Goal: Task Accomplishment & Management: Manage account settings

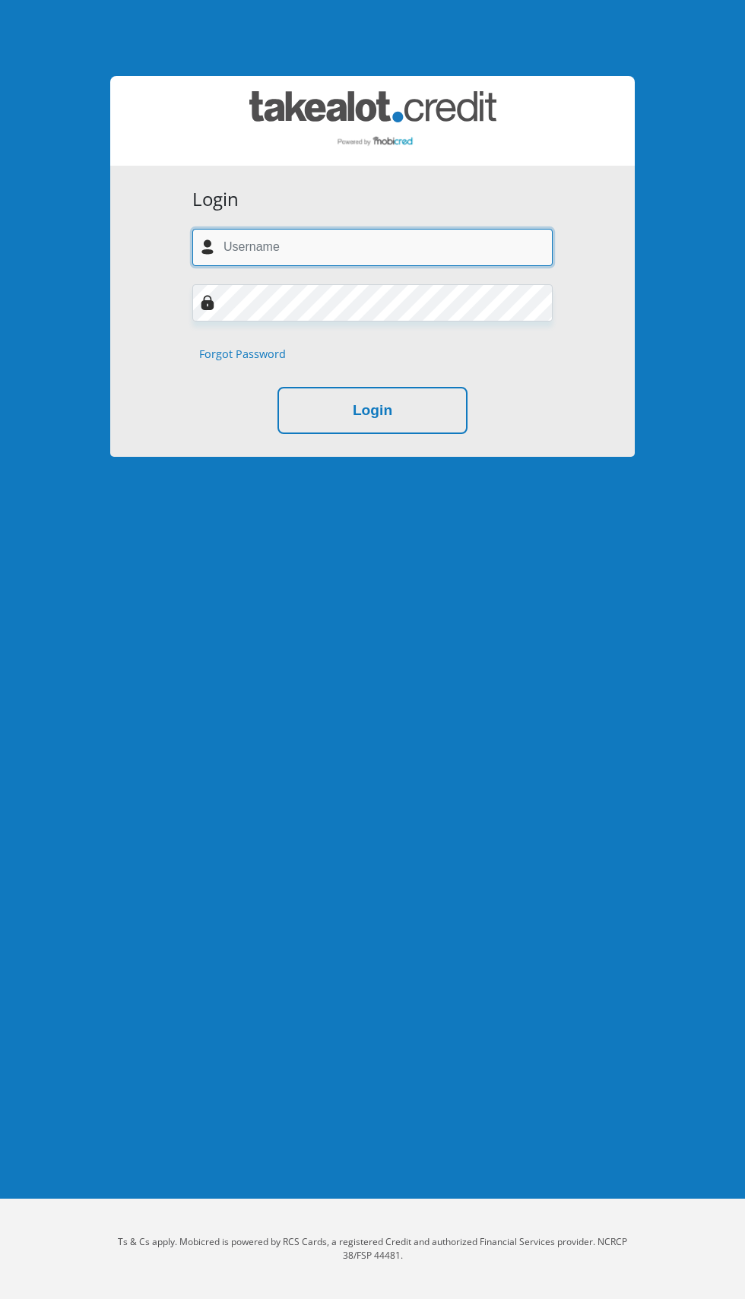
click at [352, 252] on input "text" at bounding box center [372, 247] width 360 height 37
type input "keegan.moodley001@gmail.com"
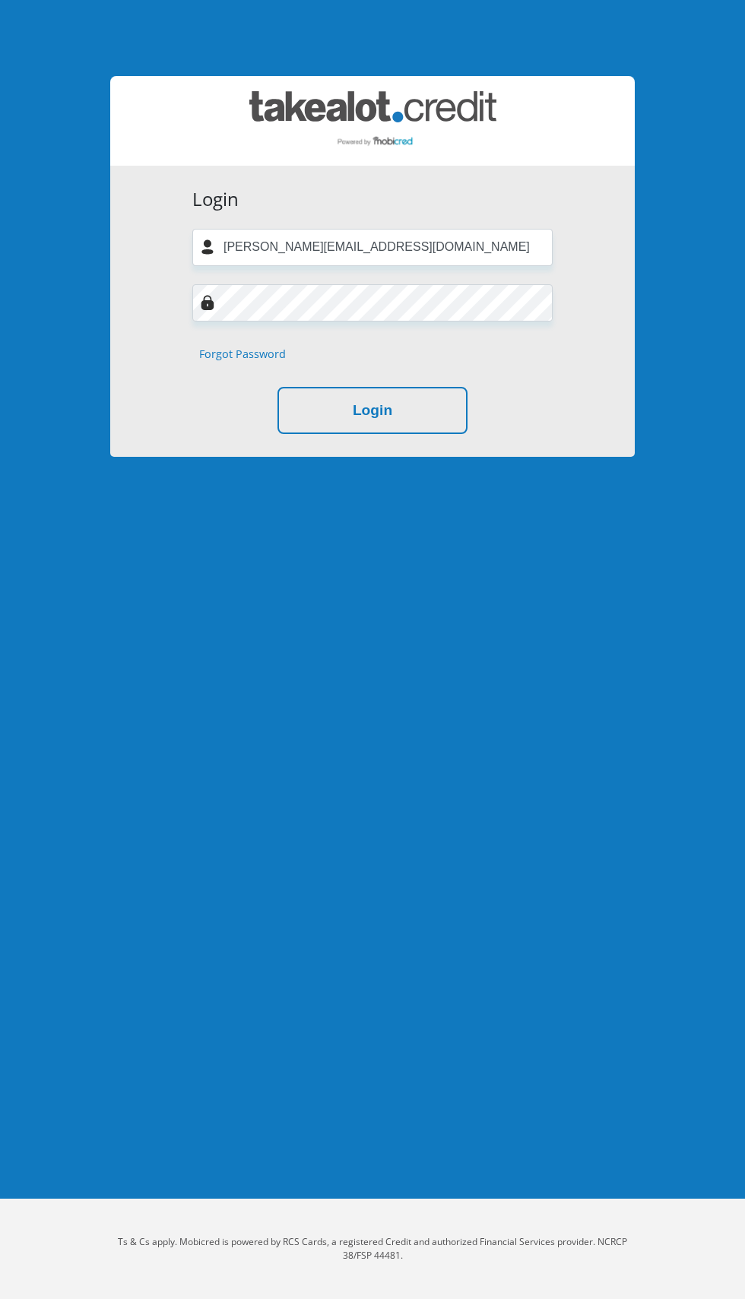
click at [277, 387] on button "Login" at bounding box center [372, 411] width 190 height 48
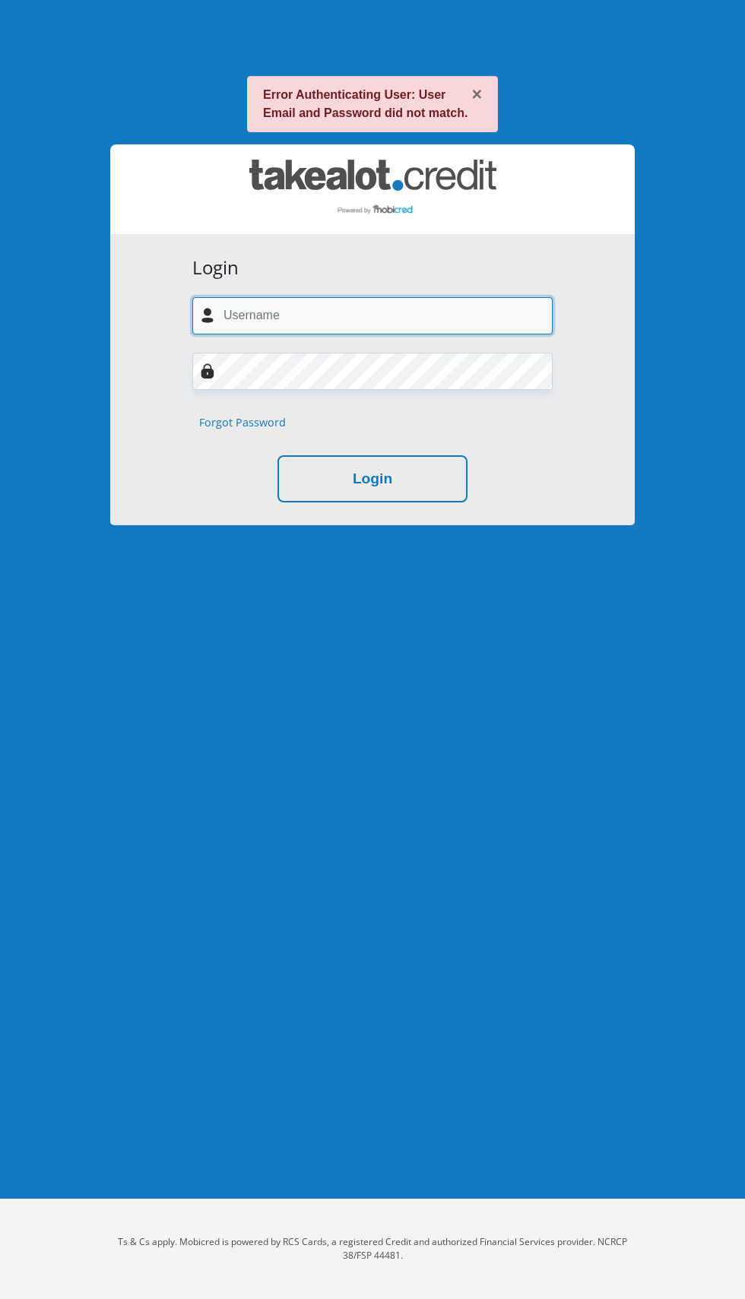
click at [478, 315] on input "text" at bounding box center [372, 315] width 360 height 37
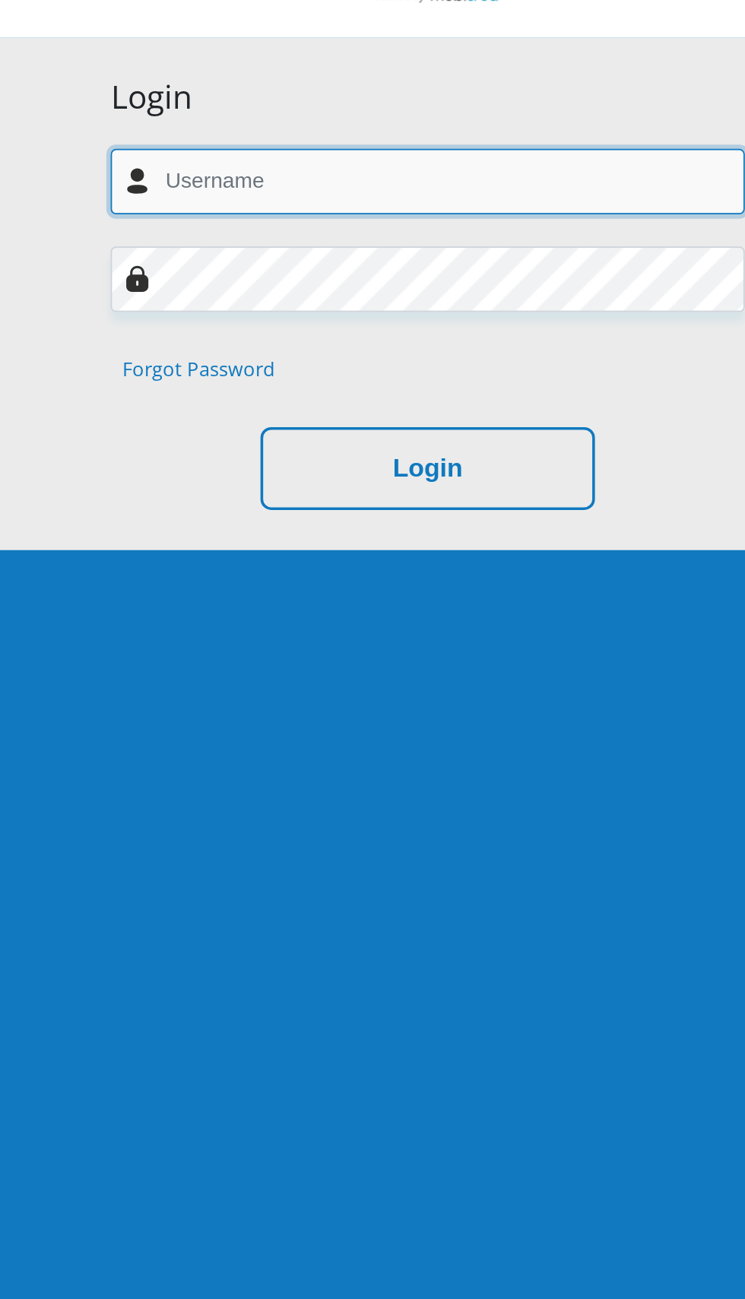
type input "keegan.moodley001@gmail.com"
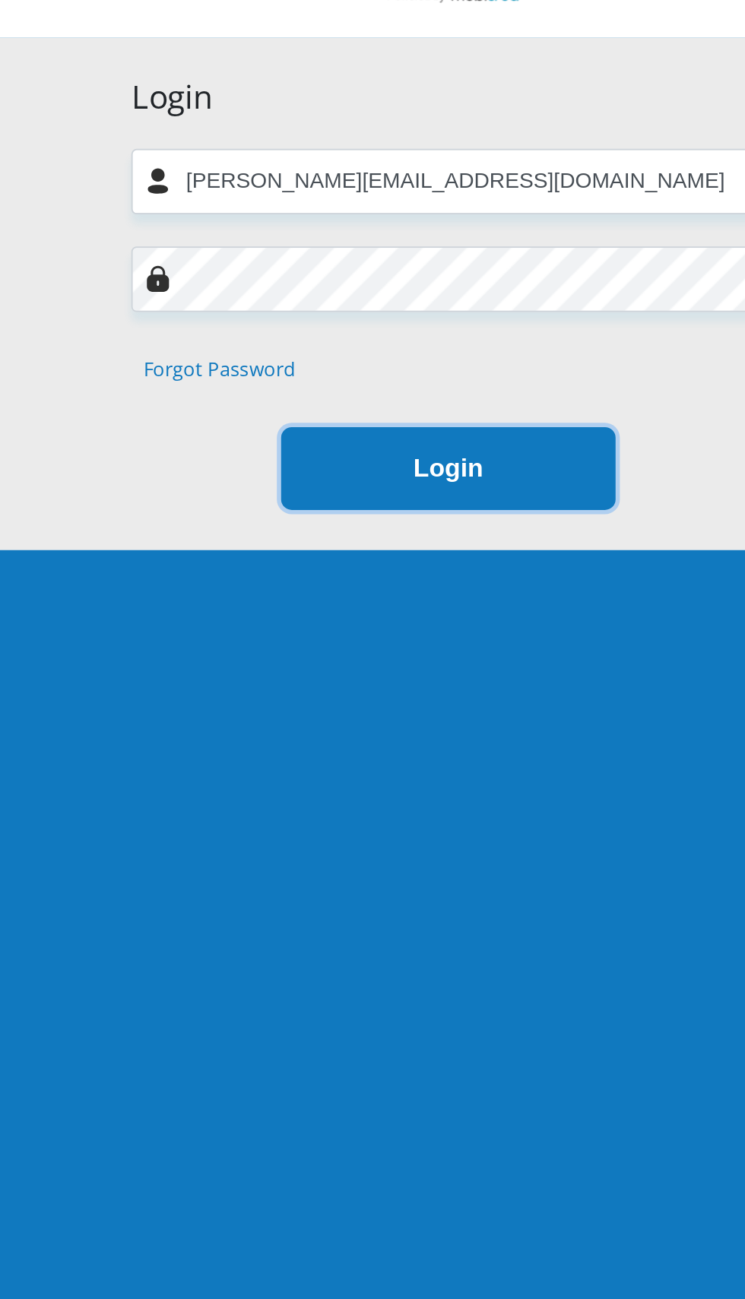
click at [322, 479] on button "Login" at bounding box center [372, 479] width 190 height 48
